Goal: Navigation & Orientation: Find specific page/section

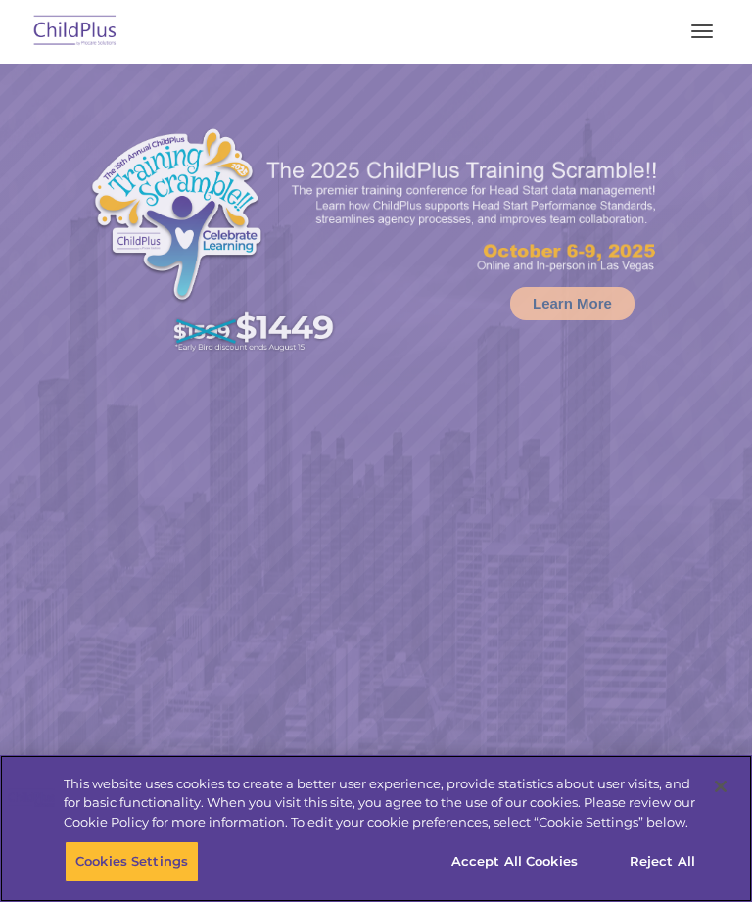
select select "MEDIUM"
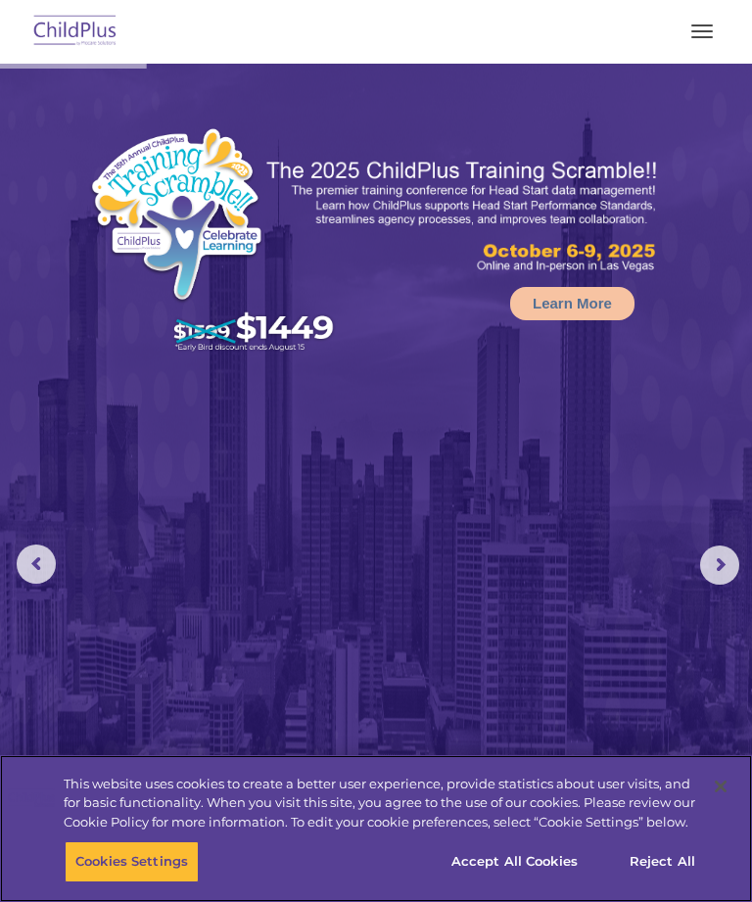
click at [536, 863] on button "Accept All Cookies" at bounding box center [515, 861] width 148 height 41
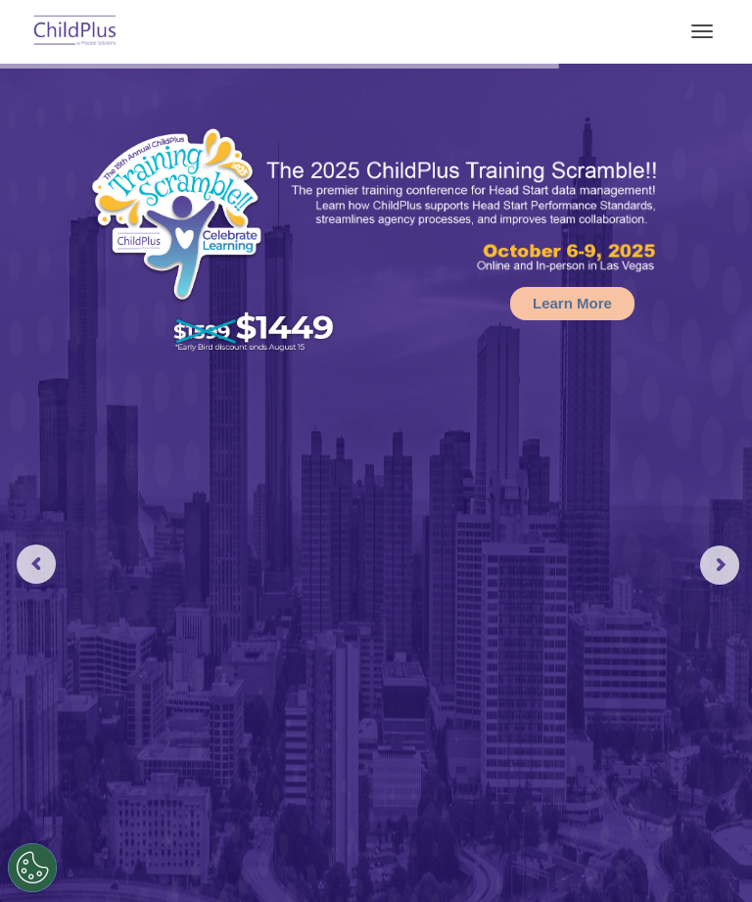
click at [710, 32] on button "button" at bounding box center [702, 31] width 41 height 31
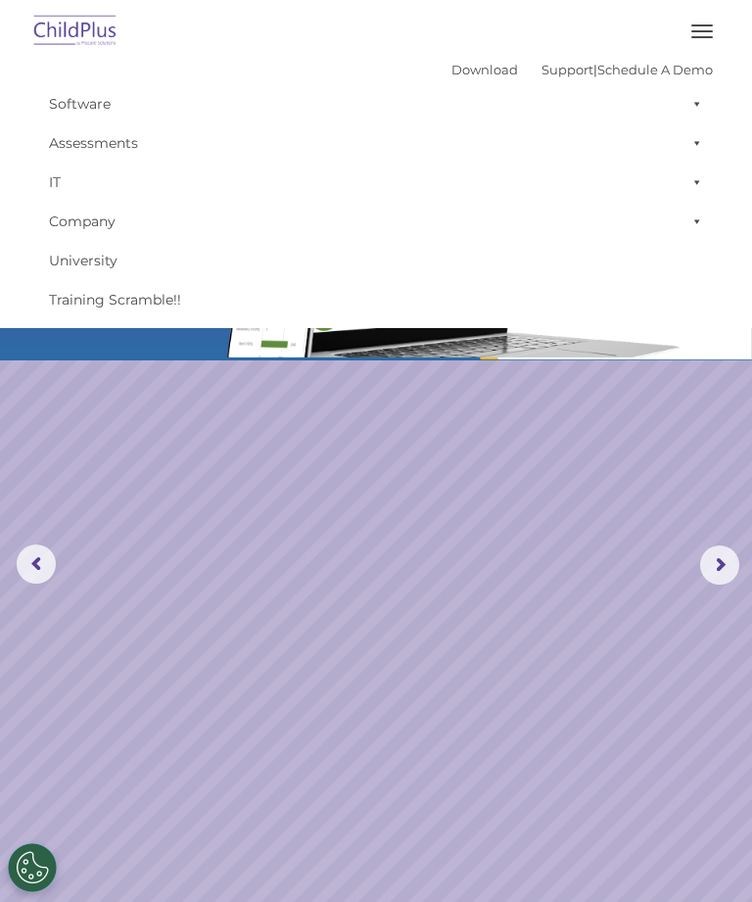
click at [708, 24] on button "button" at bounding box center [702, 31] width 41 height 31
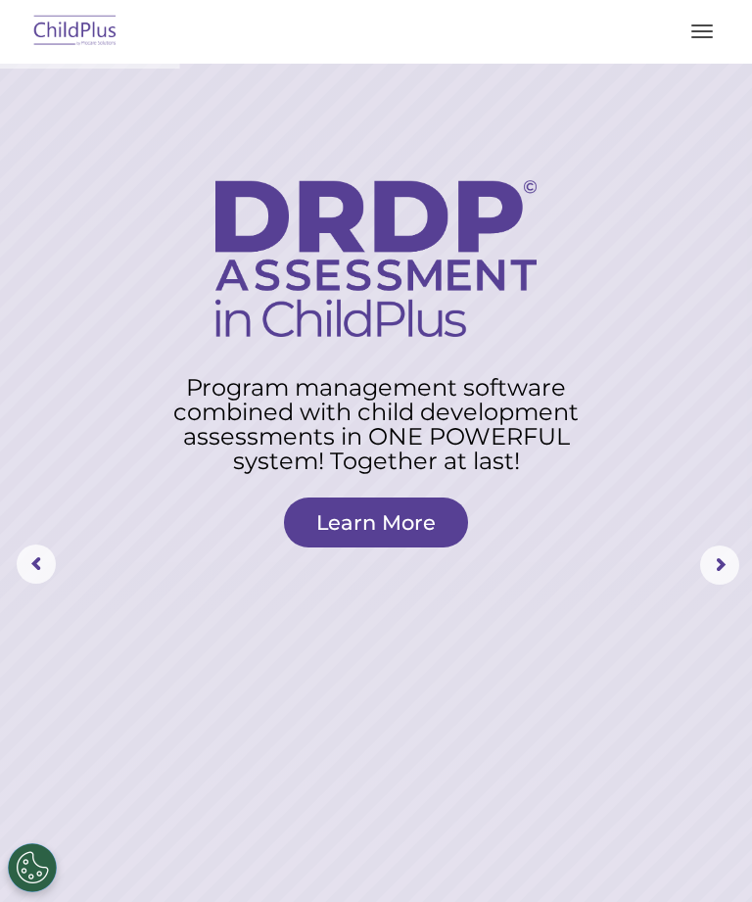
click at [717, 31] on button "button" at bounding box center [702, 31] width 41 height 31
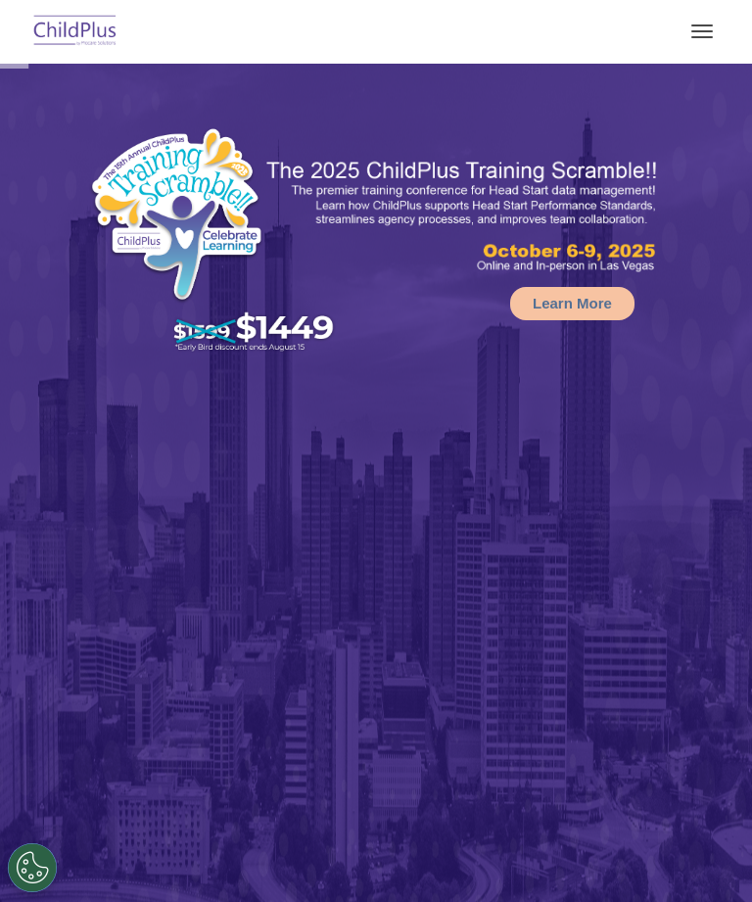
select select "MEDIUM"
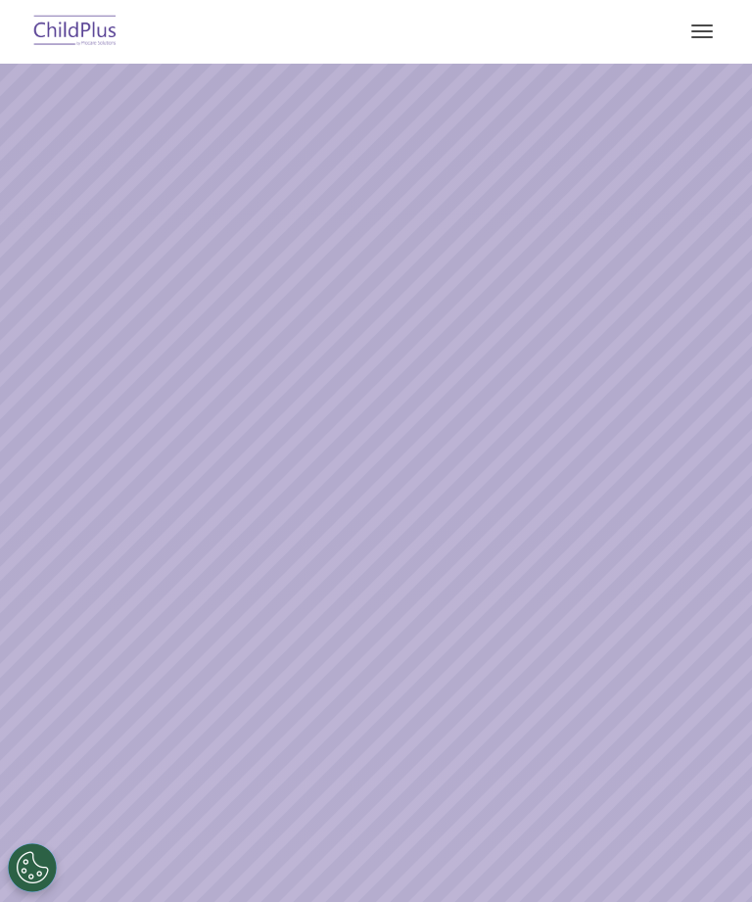
select select "MEDIUM"
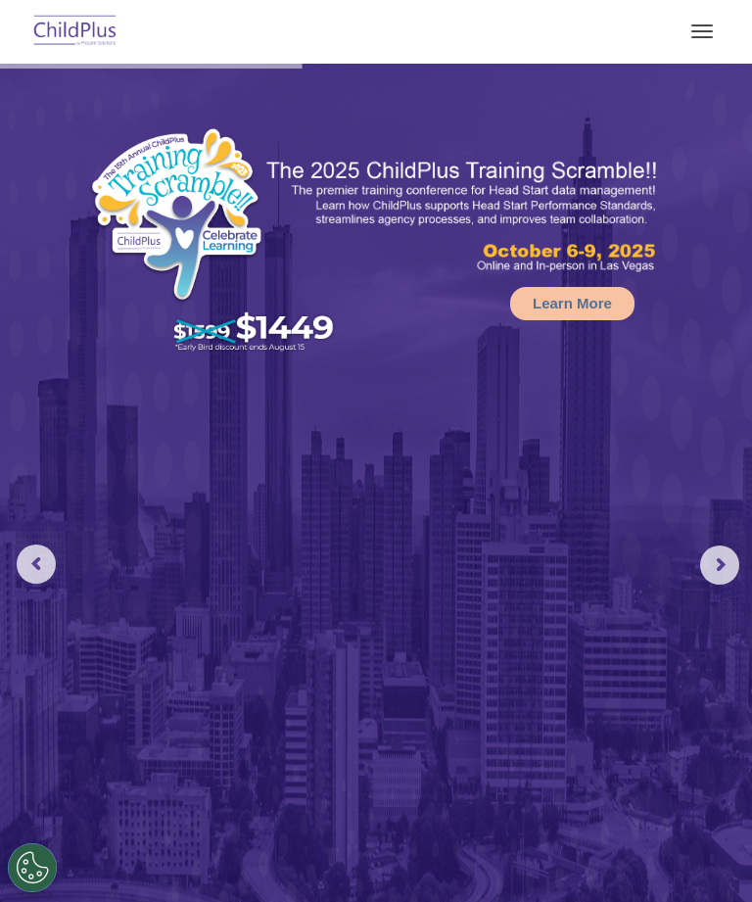
click at [82, 20] on img at bounding box center [75, 32] width 92 height 46
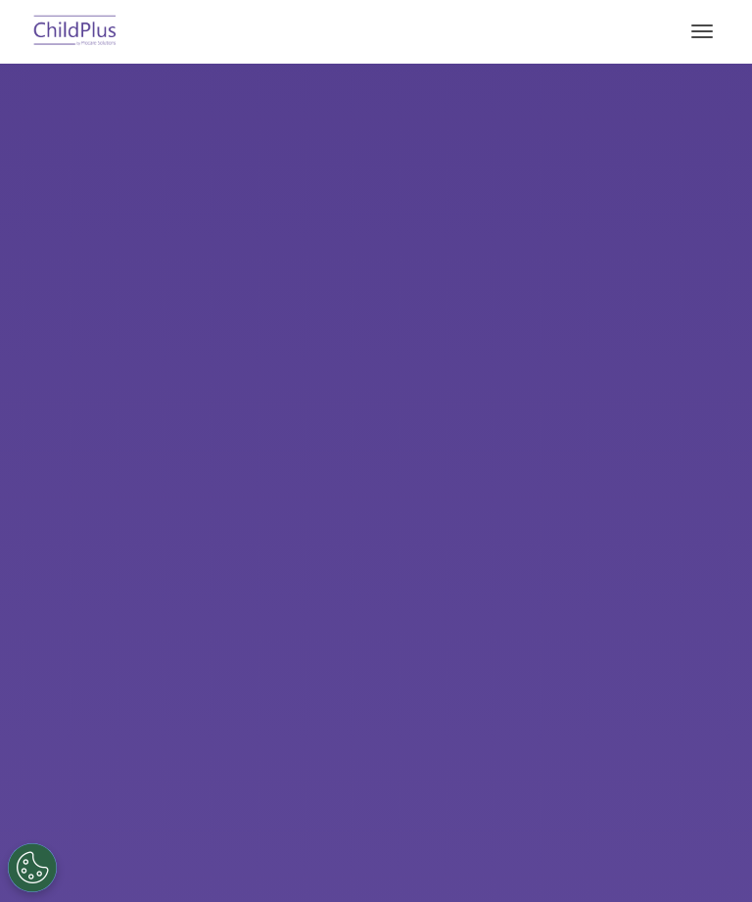
select select "MEDIUM"
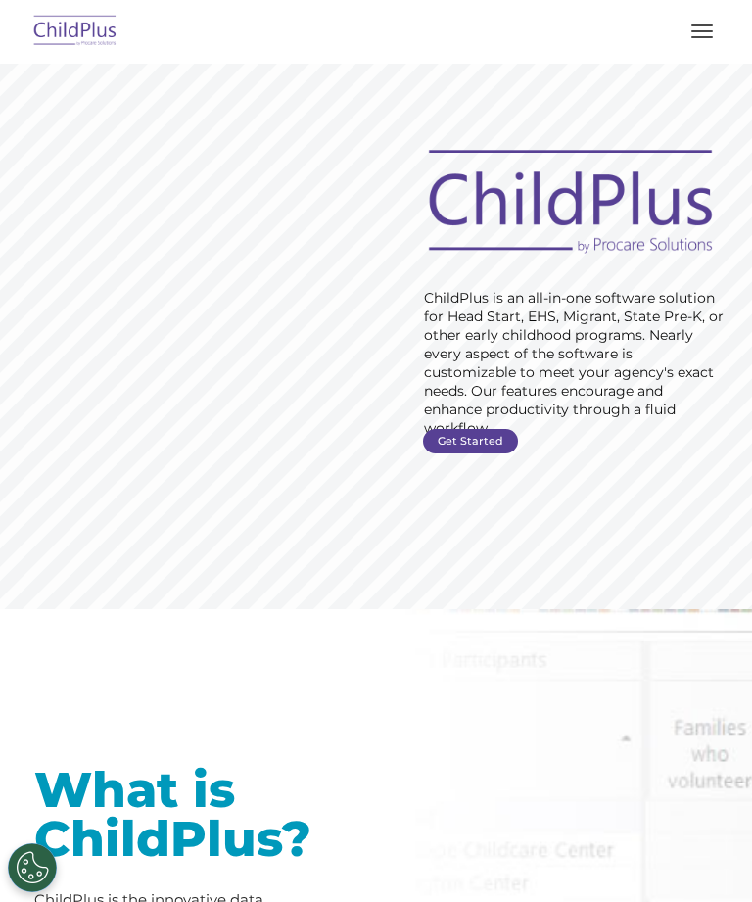
click at [709, 34] on button "button" at bounding box center [702, 31] width 41 height 31
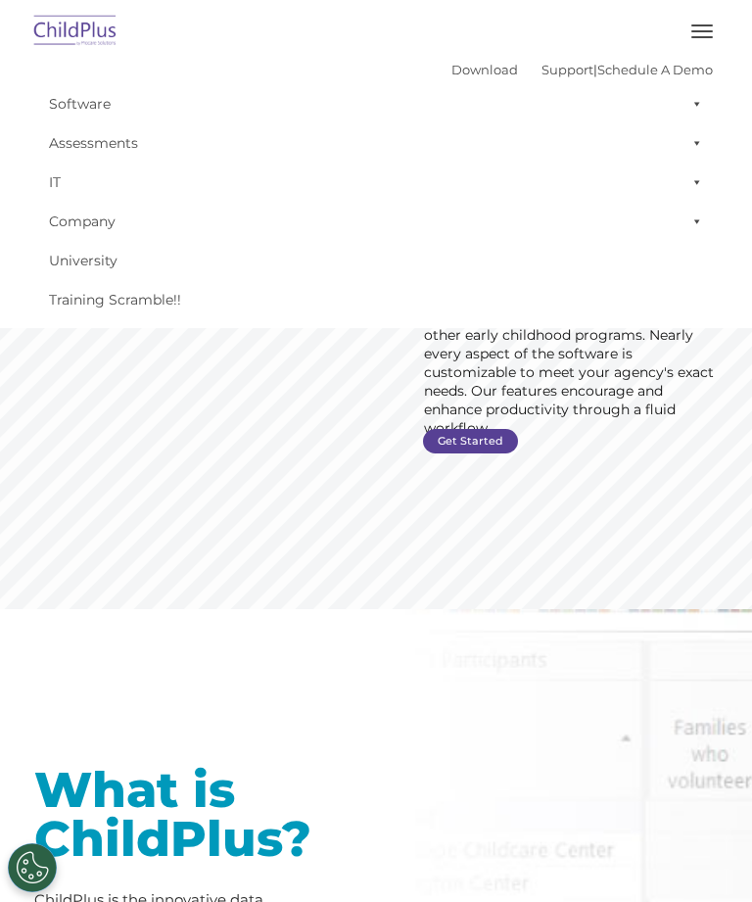
click at [700, 99] on span at bounding box center [694, 103] width 20 height 39
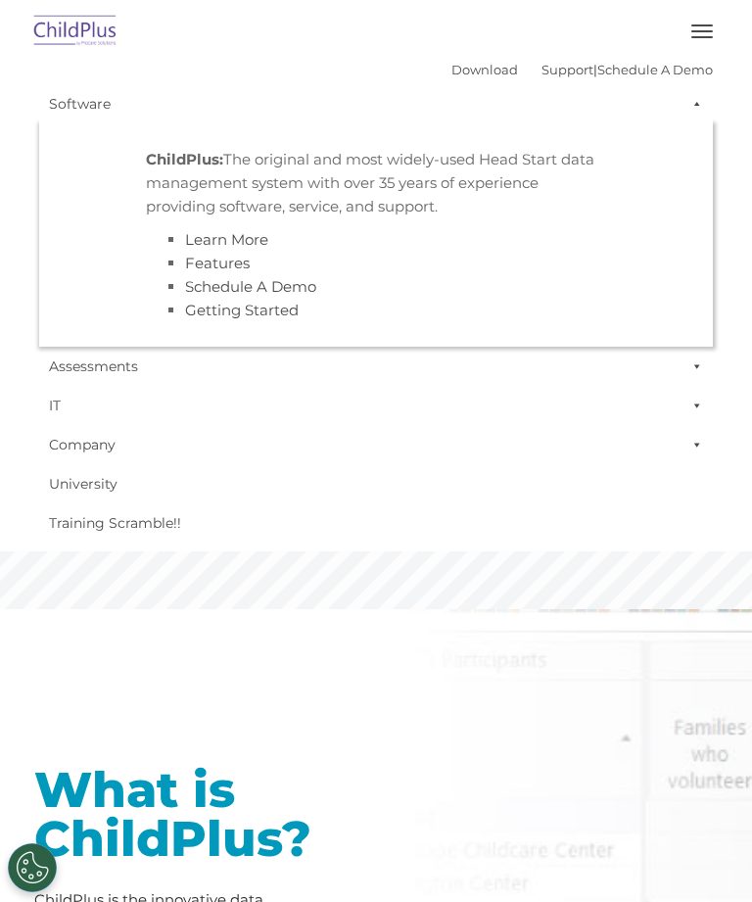
click at [700, 101] on span at bounding box center [694, 103] width 20 height 39
